Goal: Information Seeking & Learning: Check status

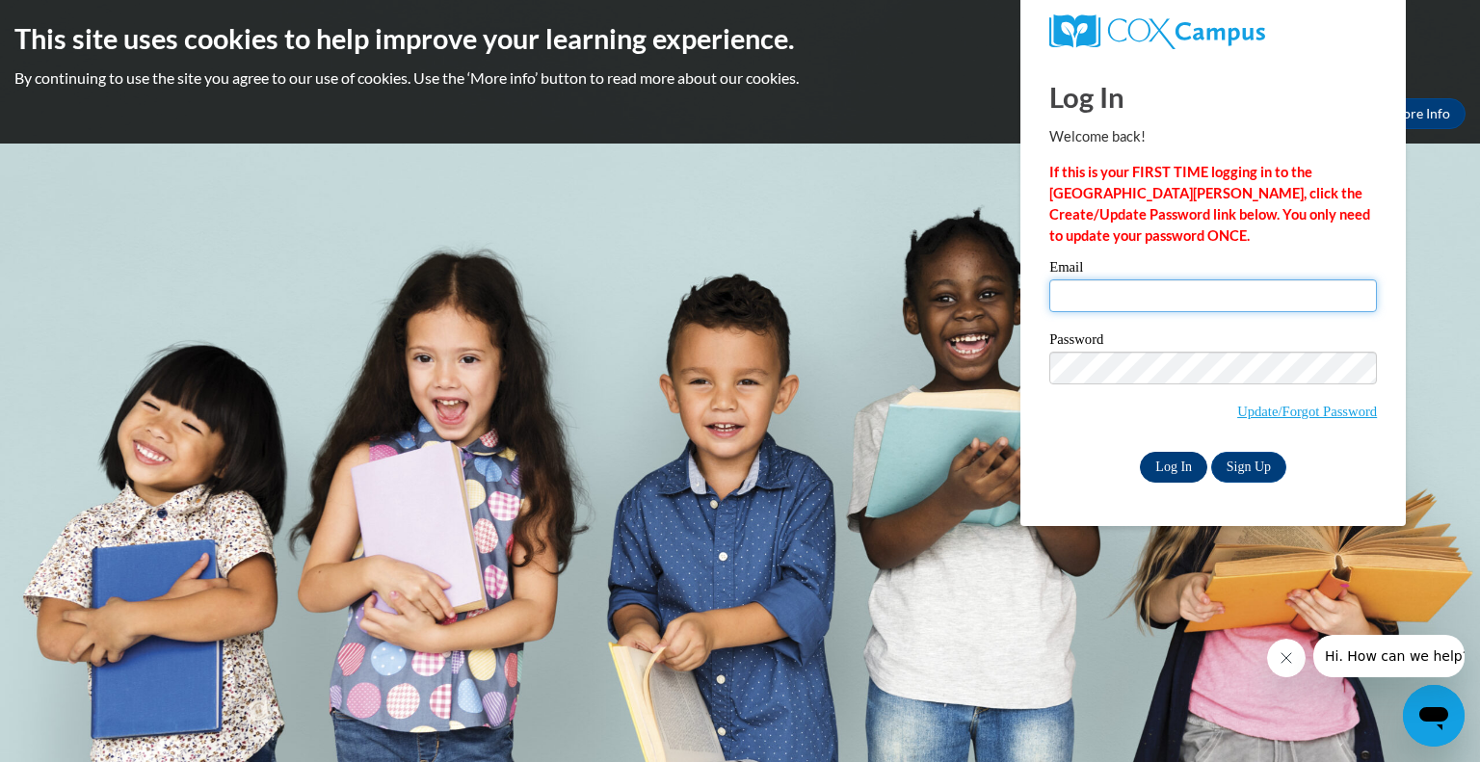
type input "[EMAIL_ADDRESS][DOMAIN_NAME]"
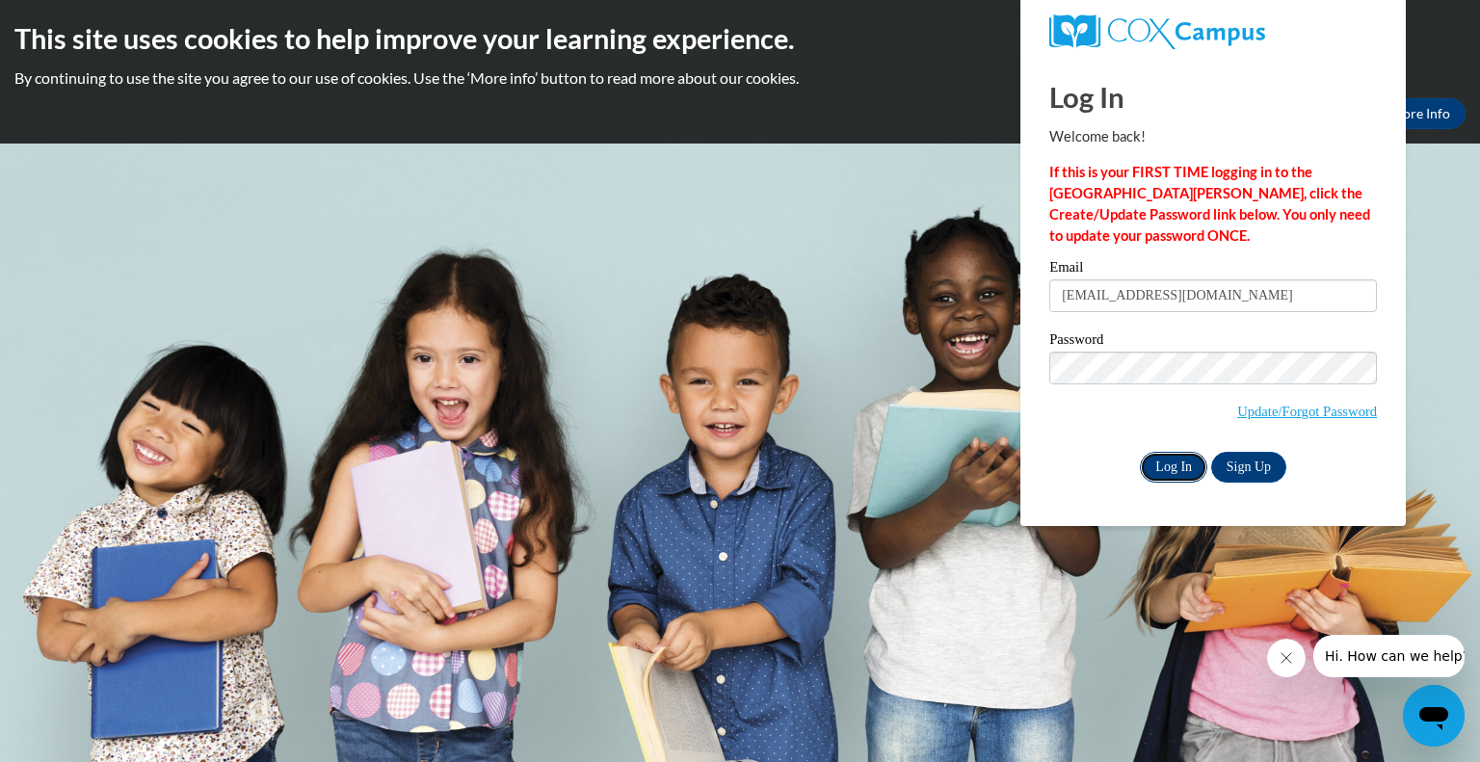
click at [1175, 470] on input "Log In" at bounding box center [1173, 467] width 67 height 31
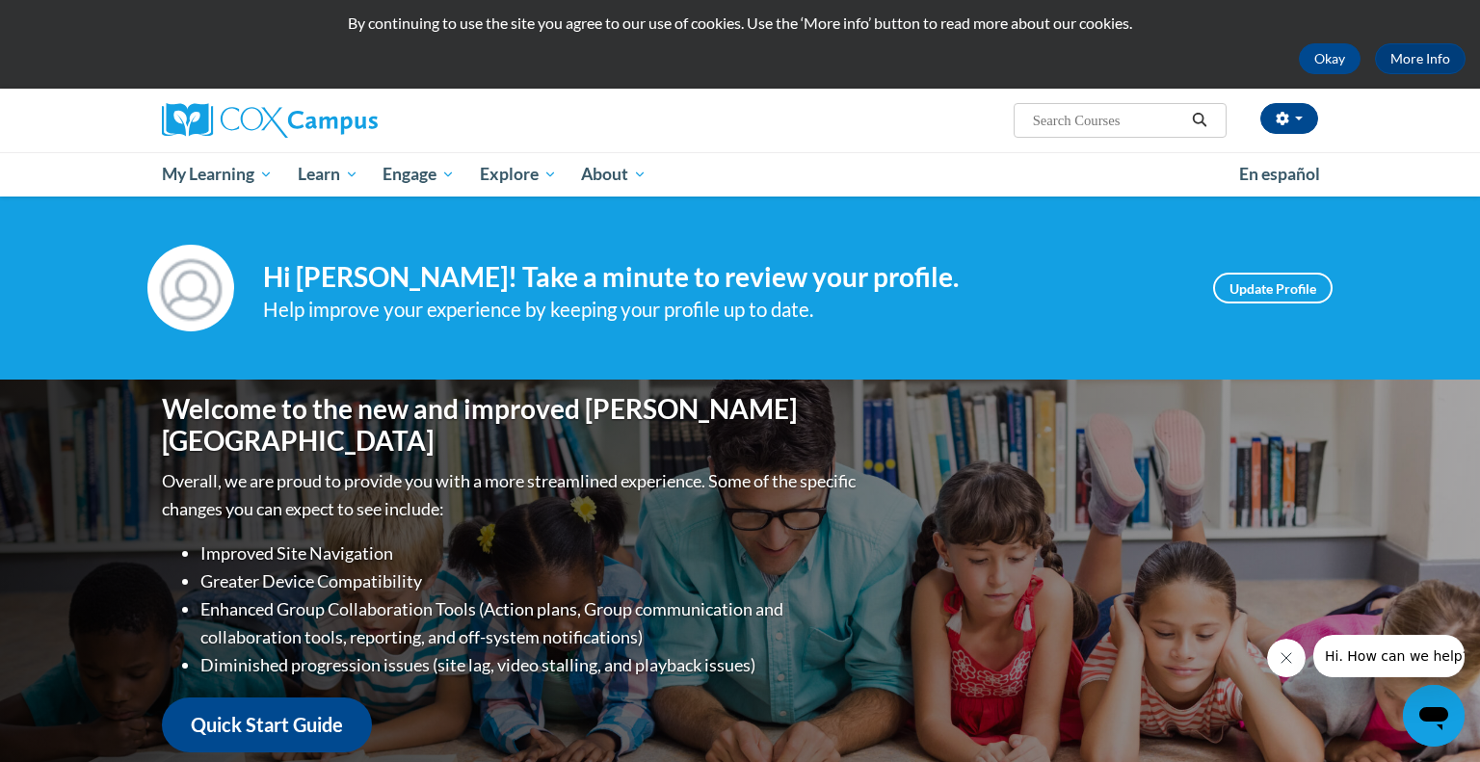
scroll to position [56, 0]
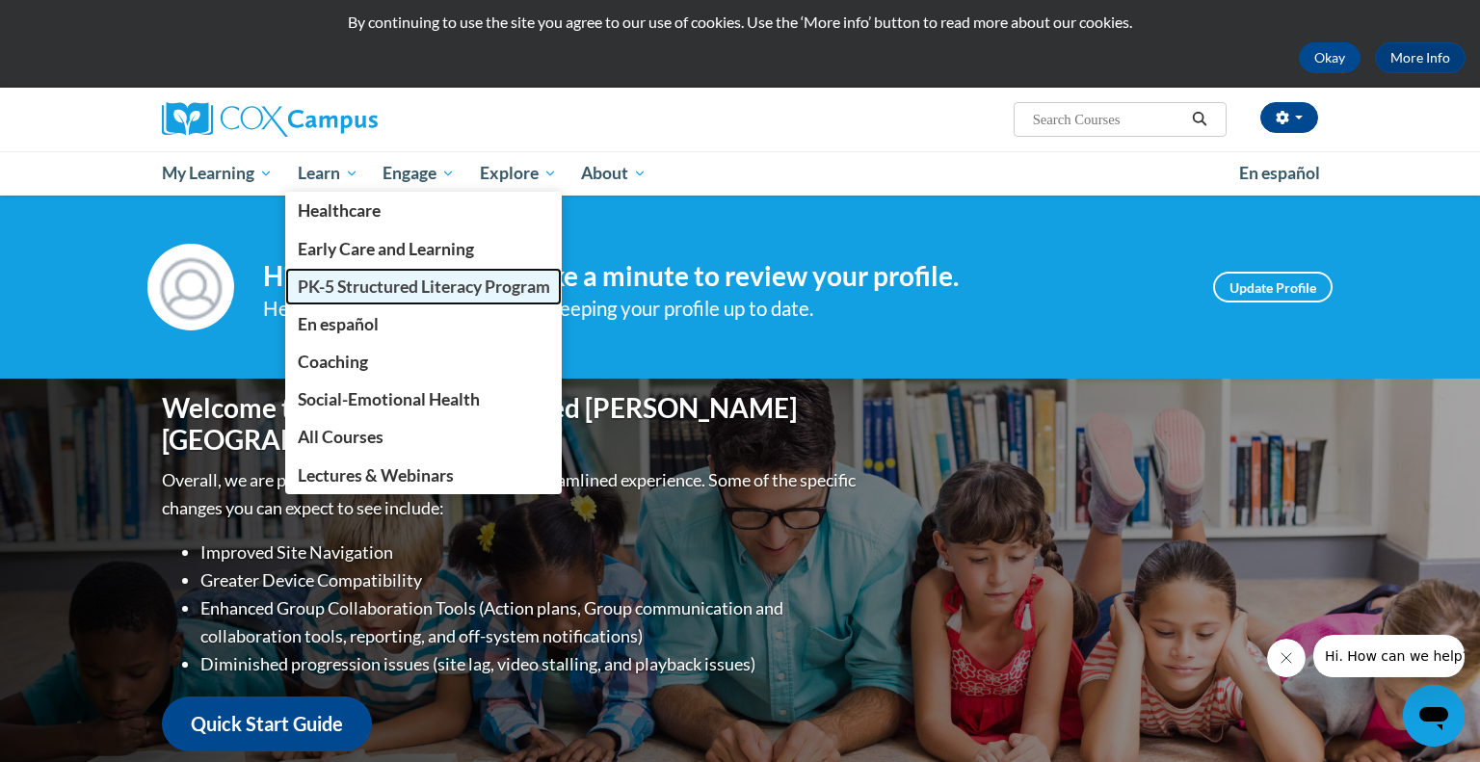
click at [354, 271] on link "PK-5 Structured Literacy Program" at bounding box center [424, 287] width 278 height 38
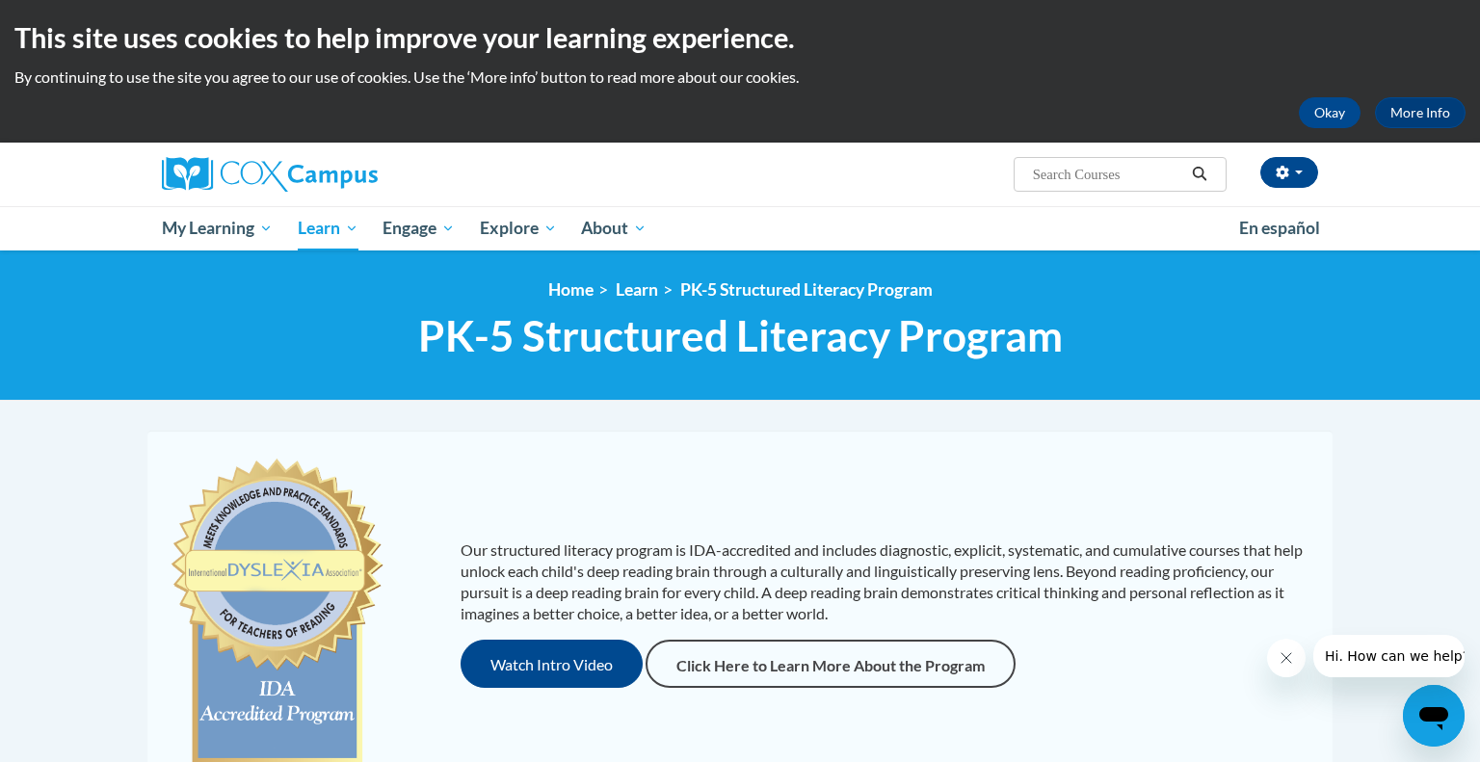
scroll to position [4, 0]
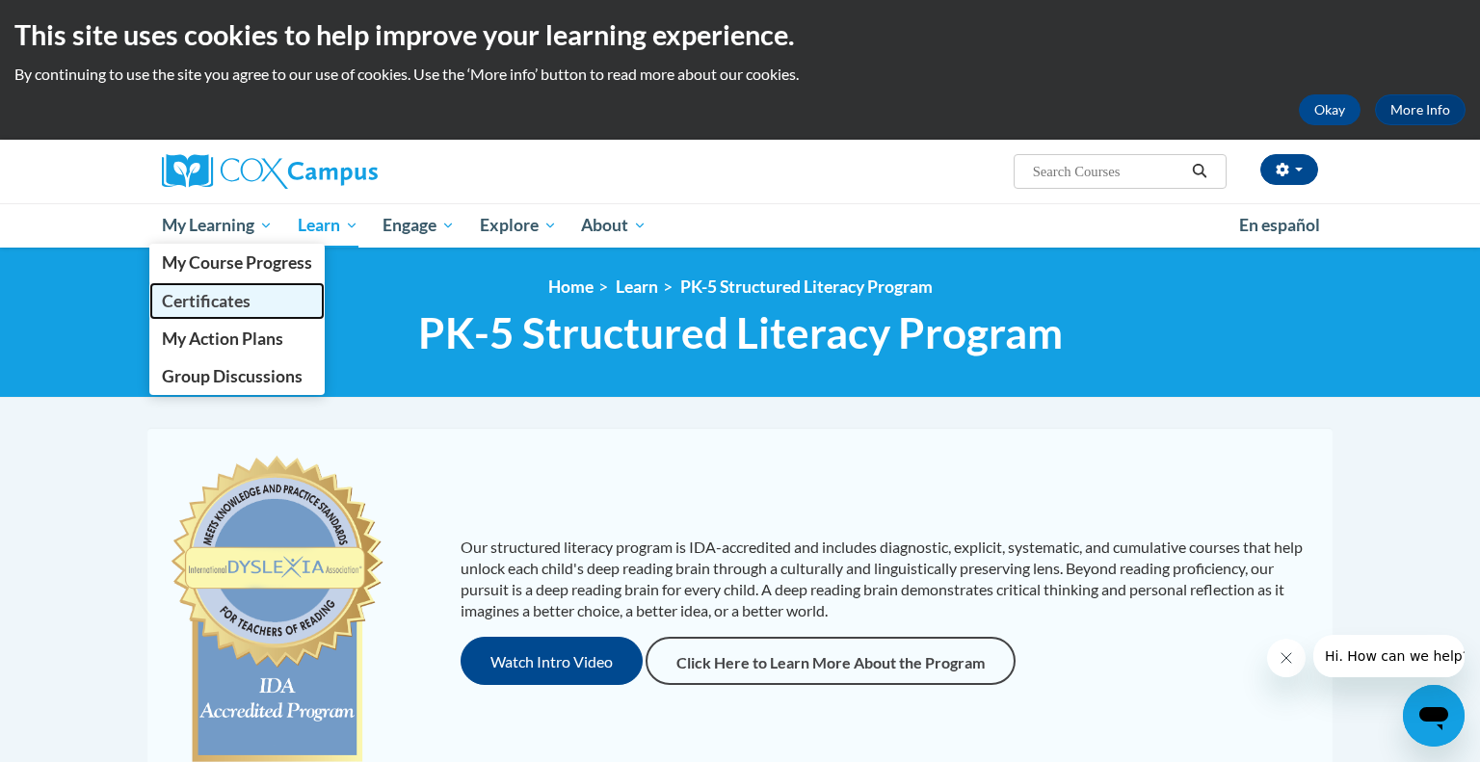
click at [240, 299] on span "Certificates" at bounding box center [206, 301] width 89 height 20
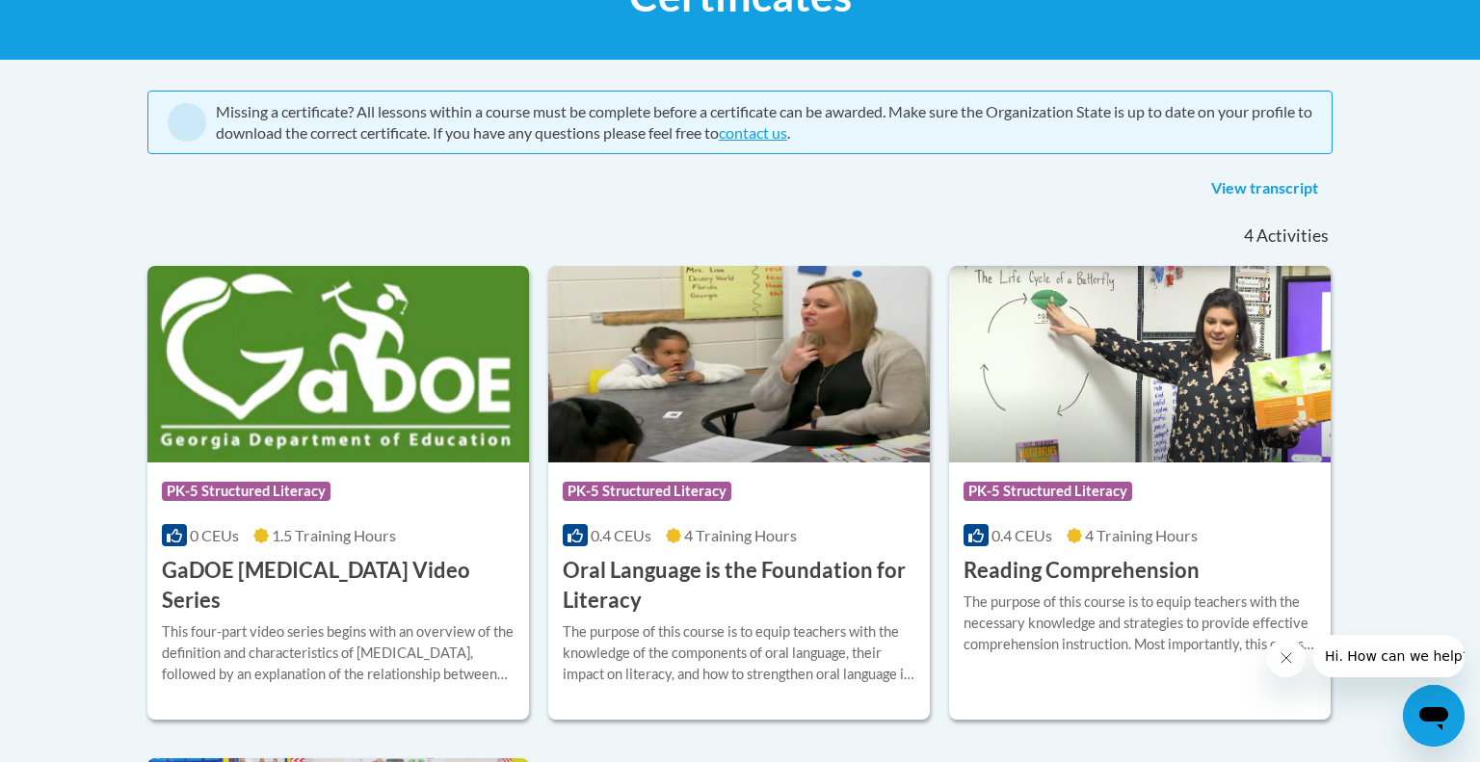
scroll to position [343, 0]
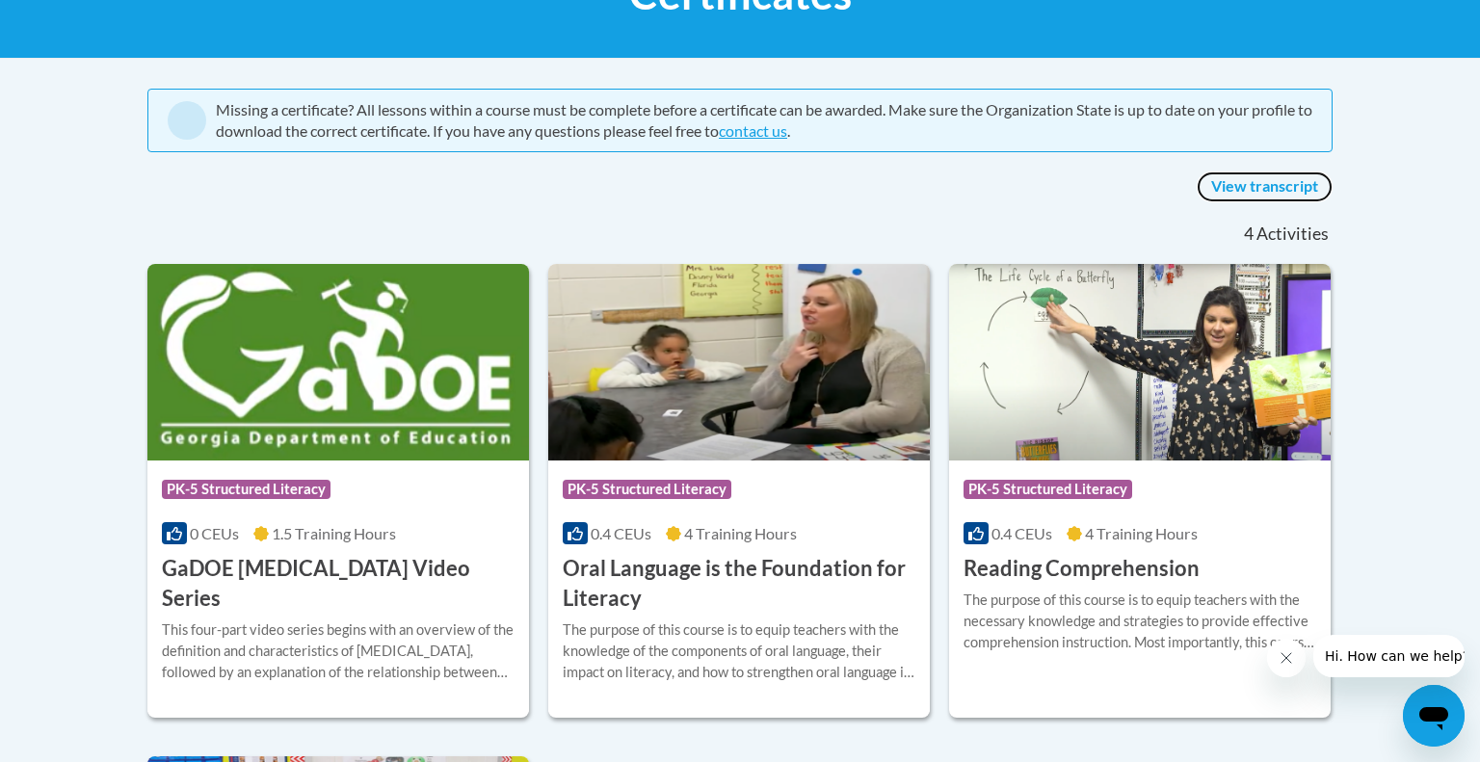
click at [1239, 182] on link "View transcript" at bounding box center [1265, 187] width 136 height 31
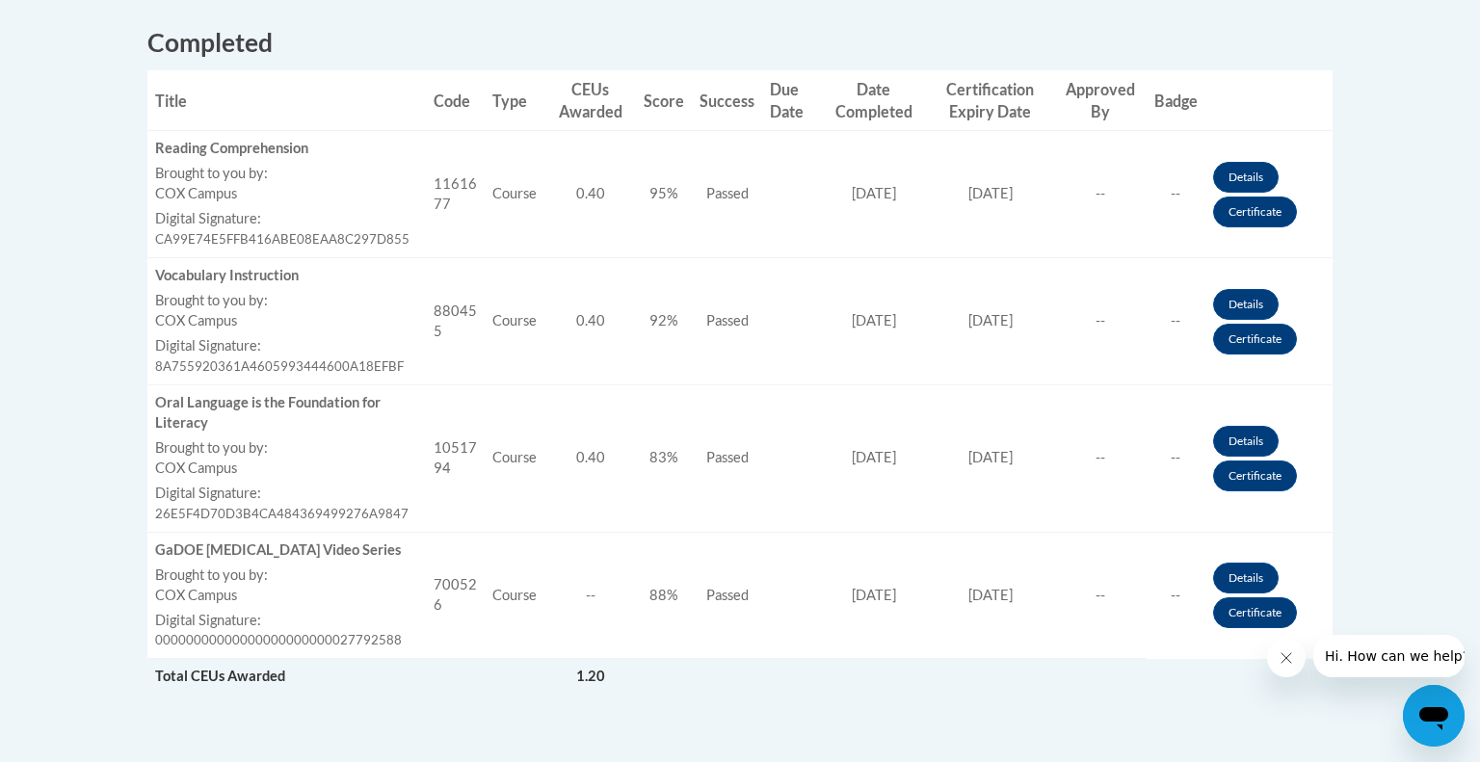
scroll to position [767, 0]
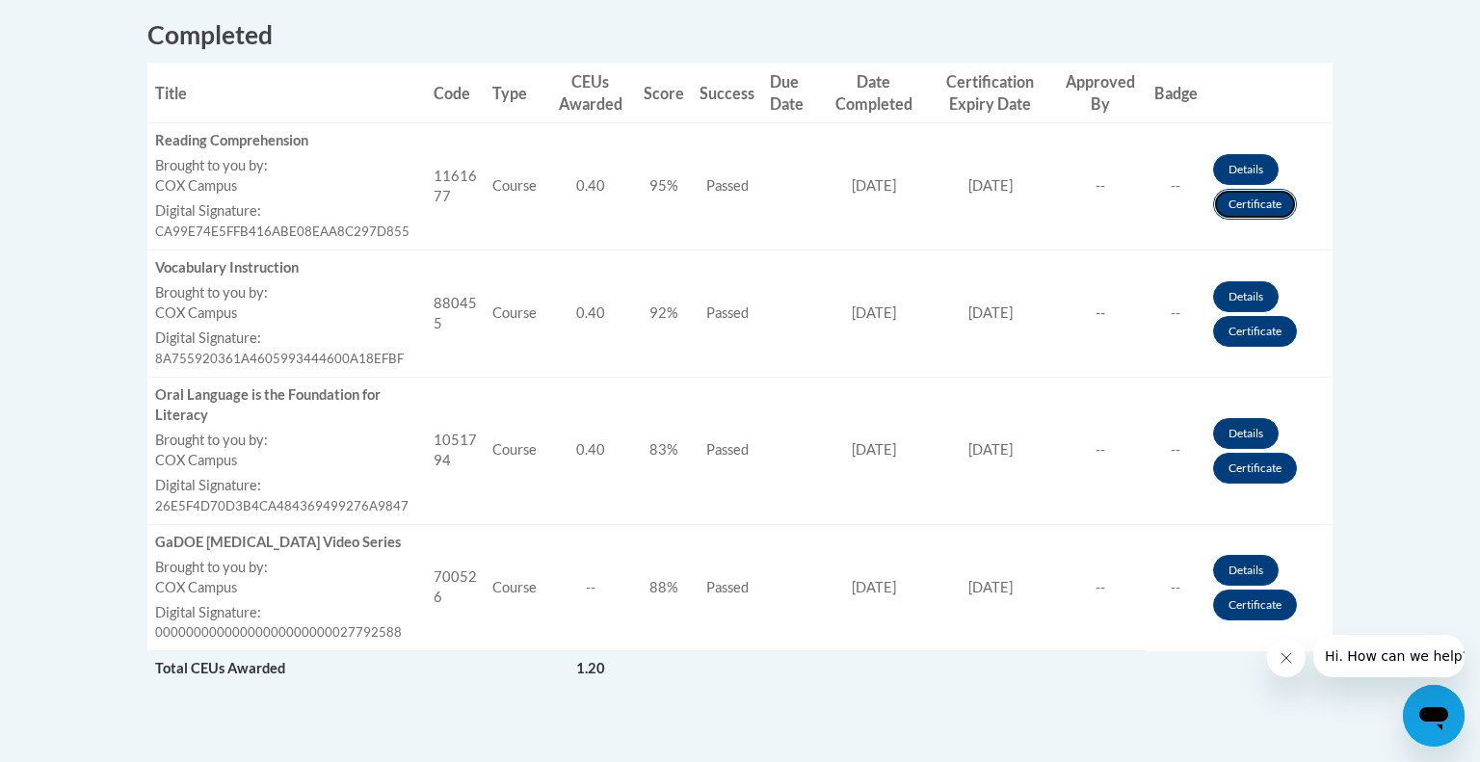
click at [1250, 212] on link "Certificate" at bounding box center [1255, 204] width 84 height 31
